Goal: Navigation & Orientation: Find specific page/section

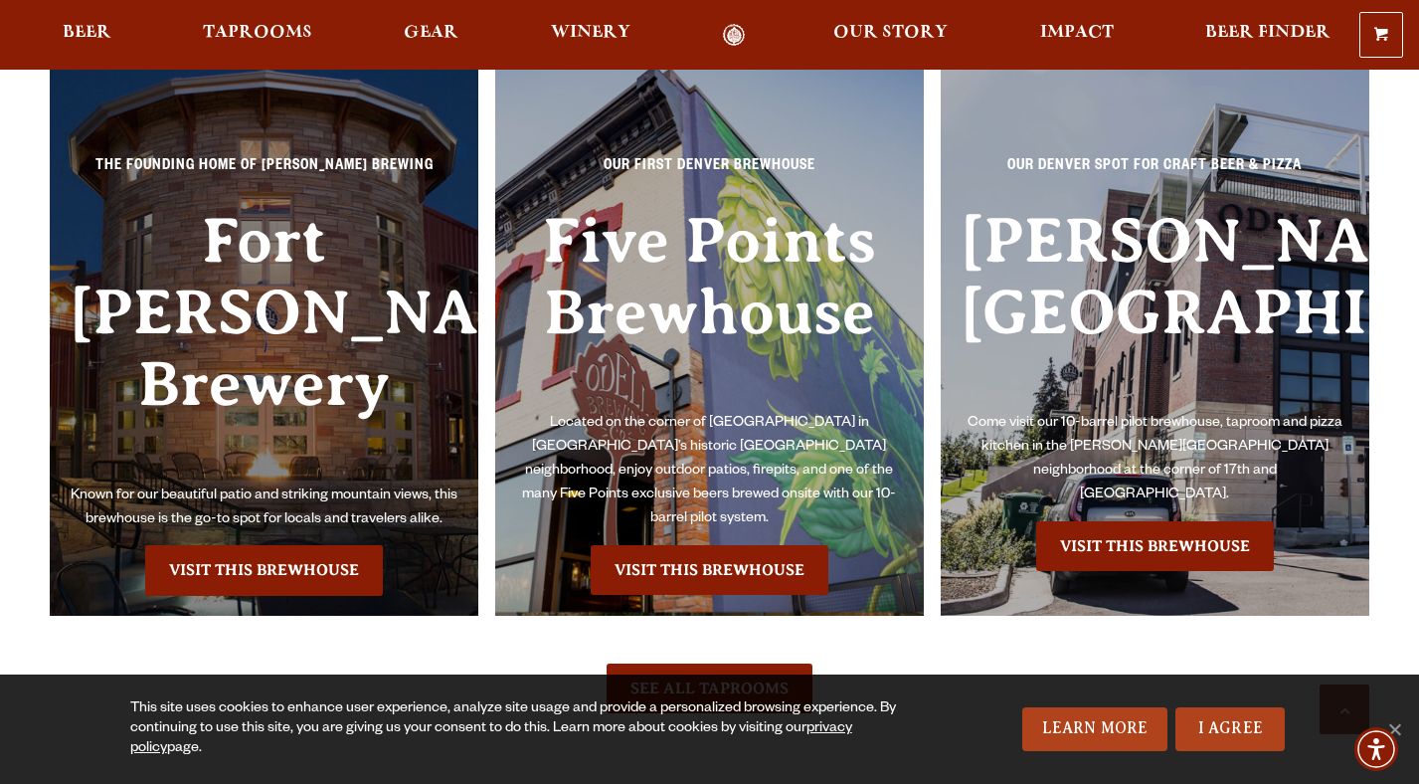
scroll to position [4485, 0]
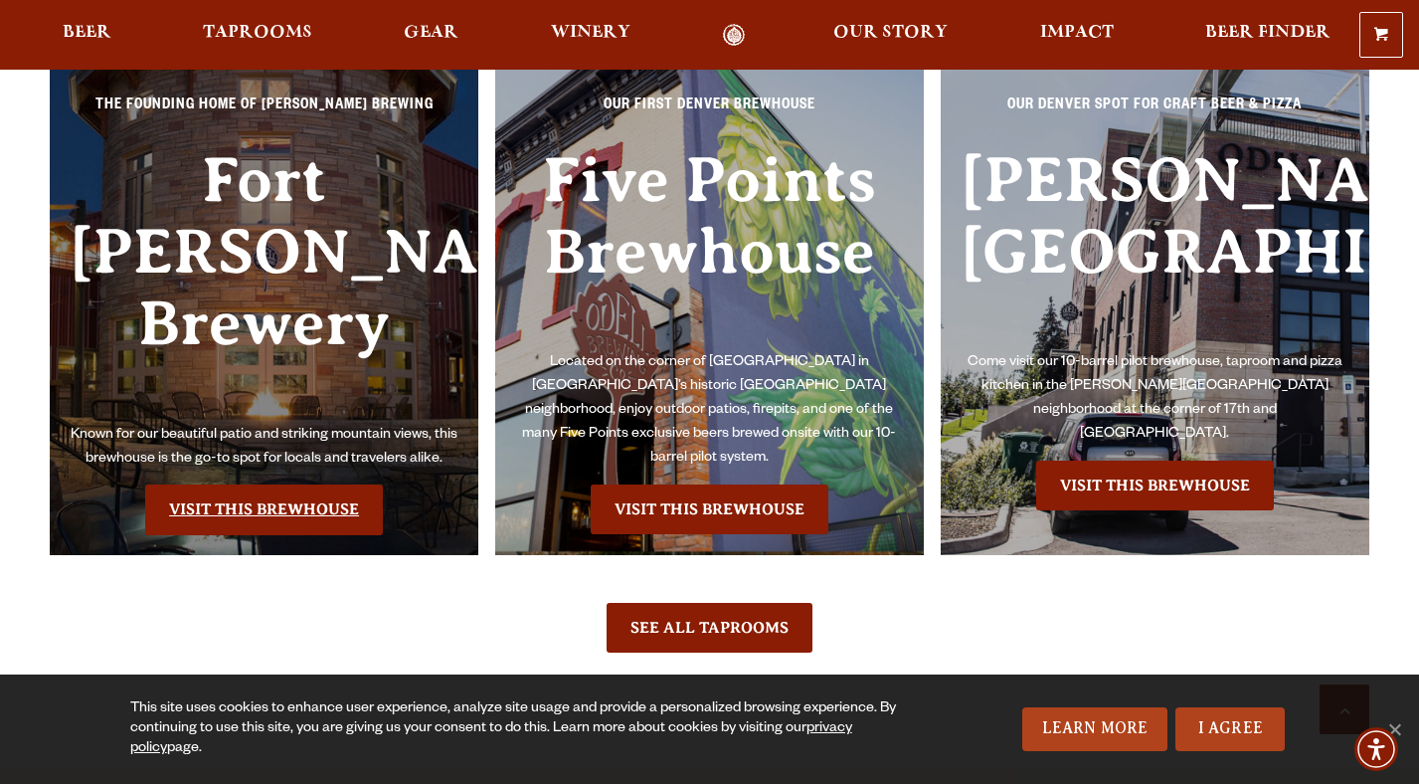
click at [306, 484] on link "Visit this Brewhouse" at bounding box center [264, 509] width 238 height 50
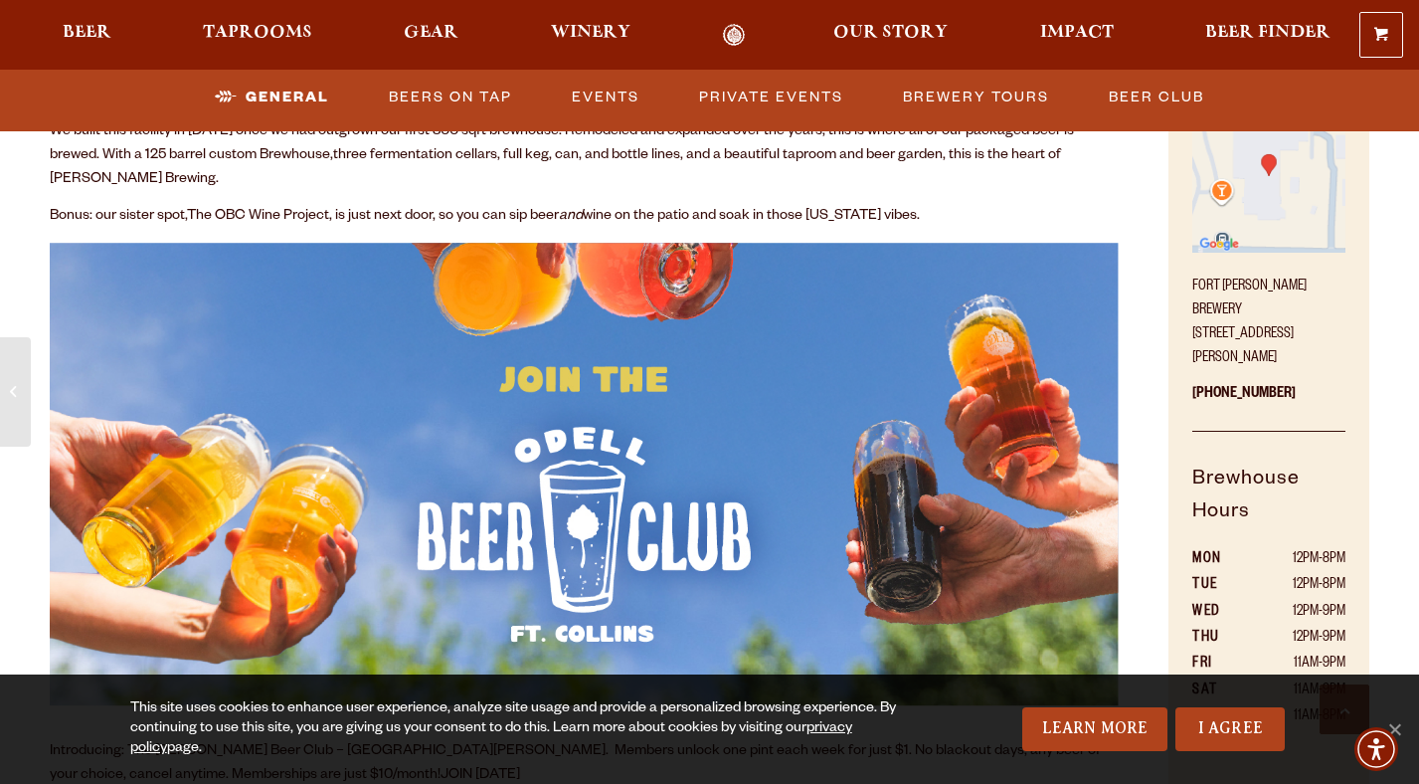
scroll to position [858, 0]
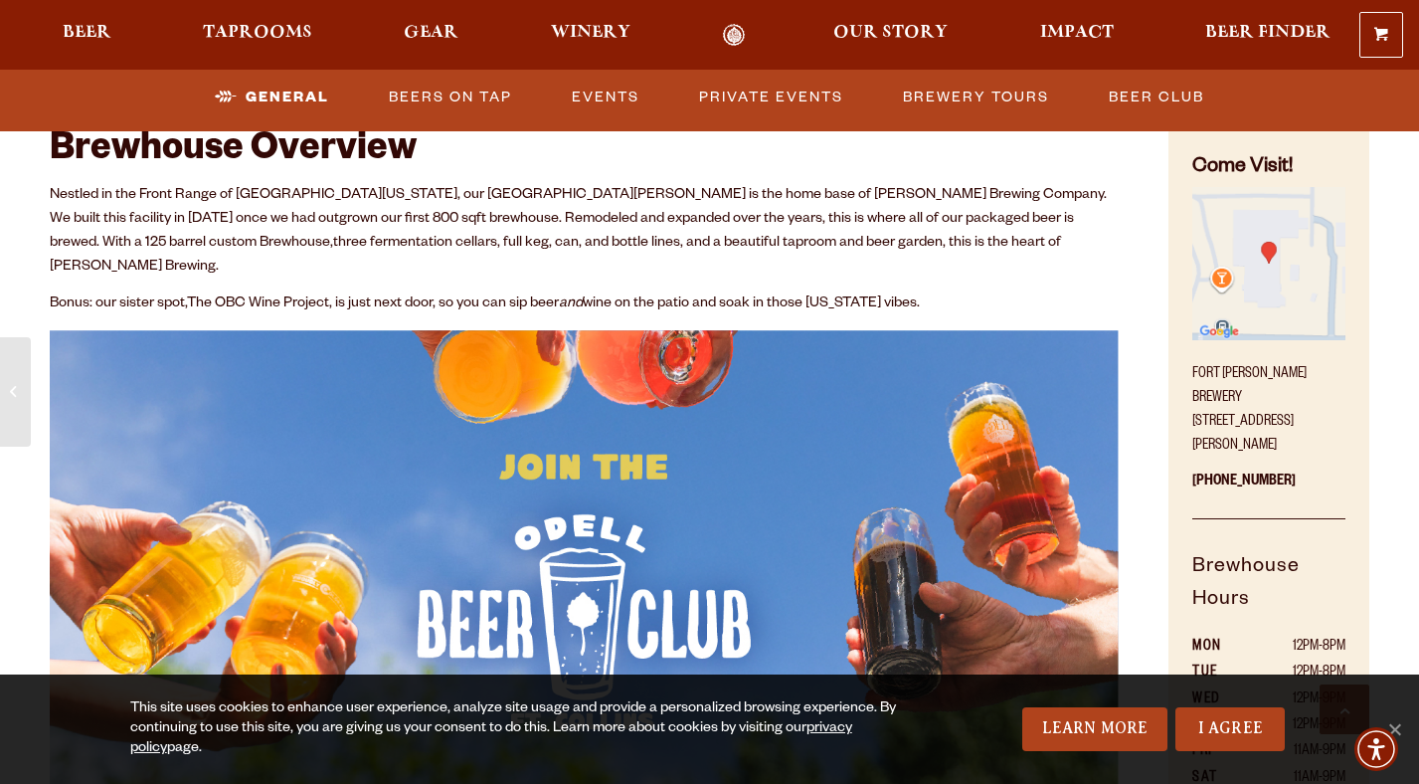
click at [1234, 280] on img "Find on Google Maps (opens in a new window)" at bounding box center [1268, 263] width 153 height 153
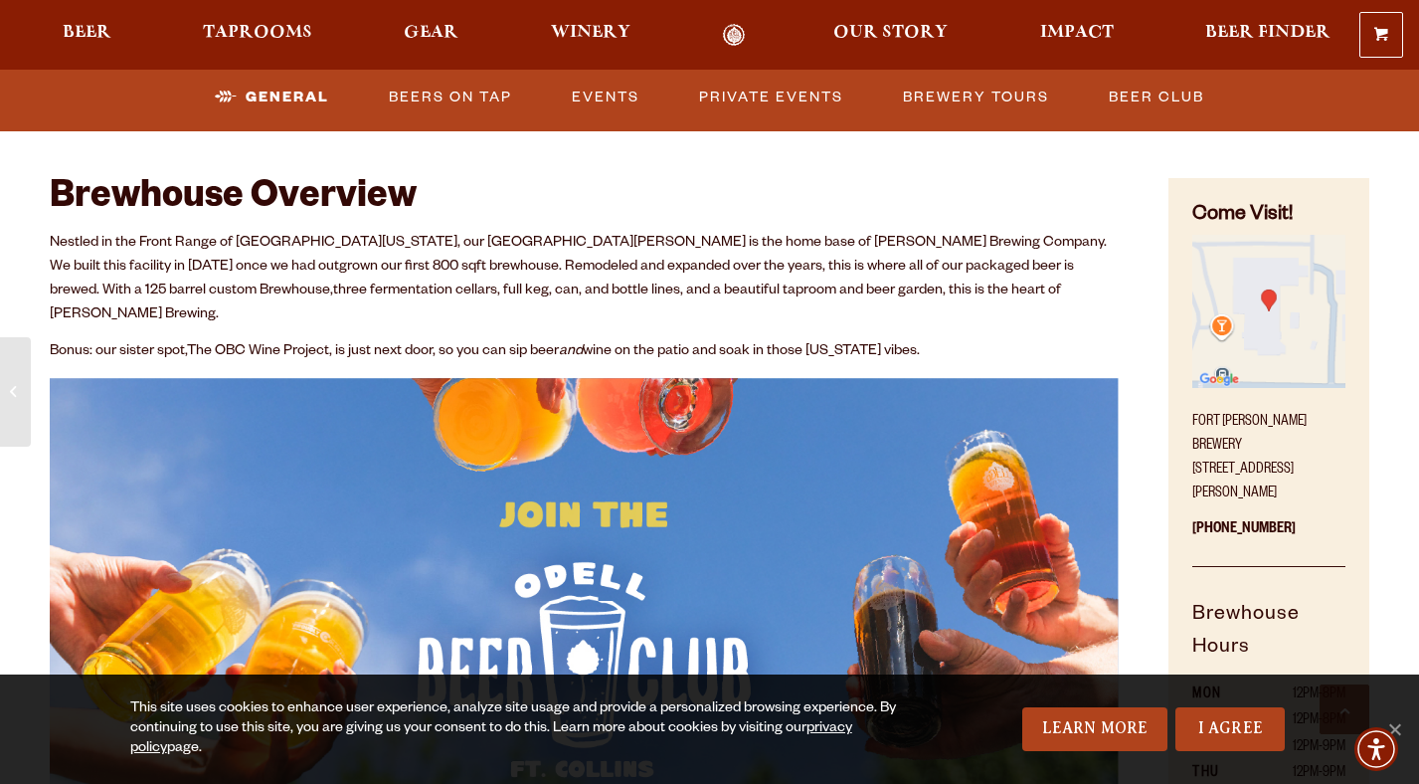
scroll to position [808, 0]
